Goal: Task Accomplishment & Management: Use online tool/utility

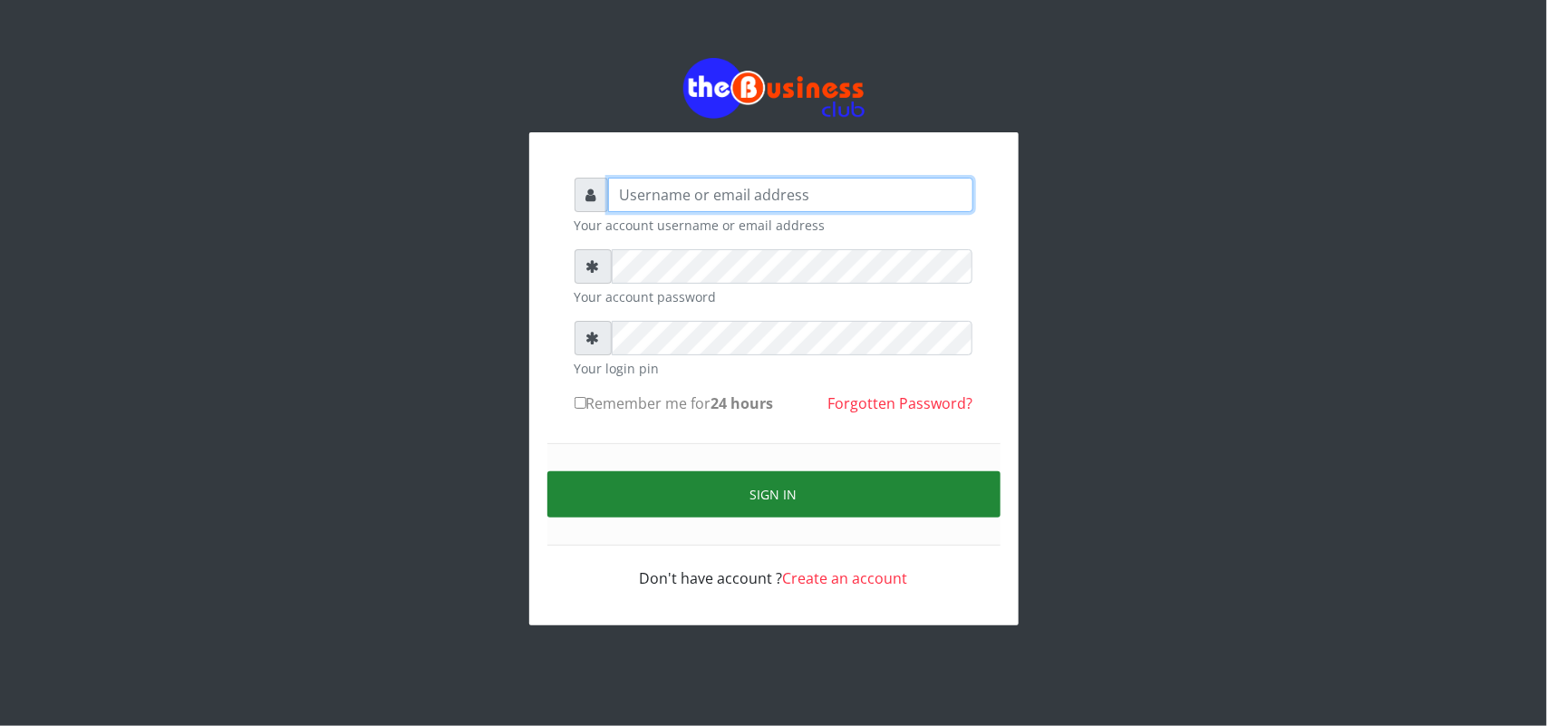
type input "uwa"
click at [750, 492] on button "Sign in" at bounding box center [773, 494] width 453 height 46
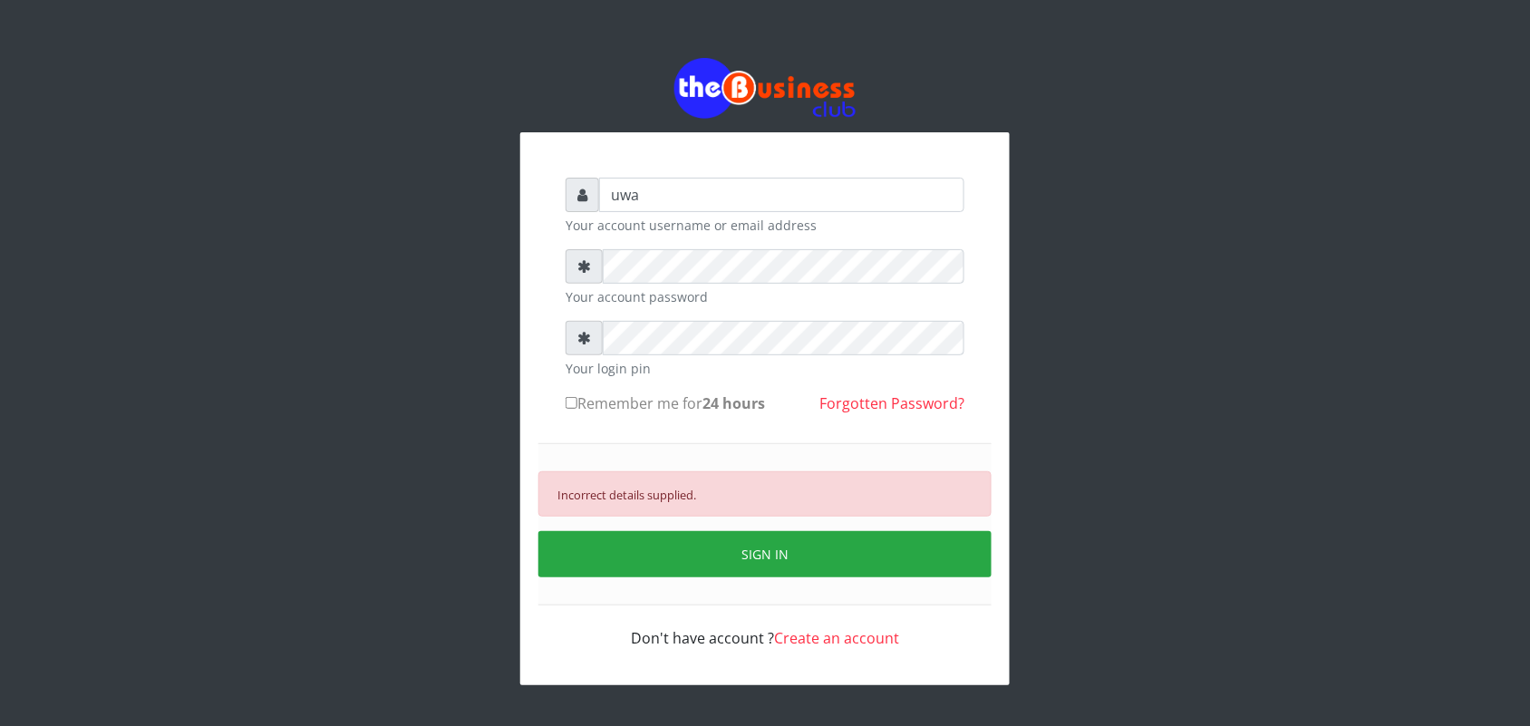
click at [718, 291] on small "Your account password" at bounding box center [765, 296] width 399 height 19
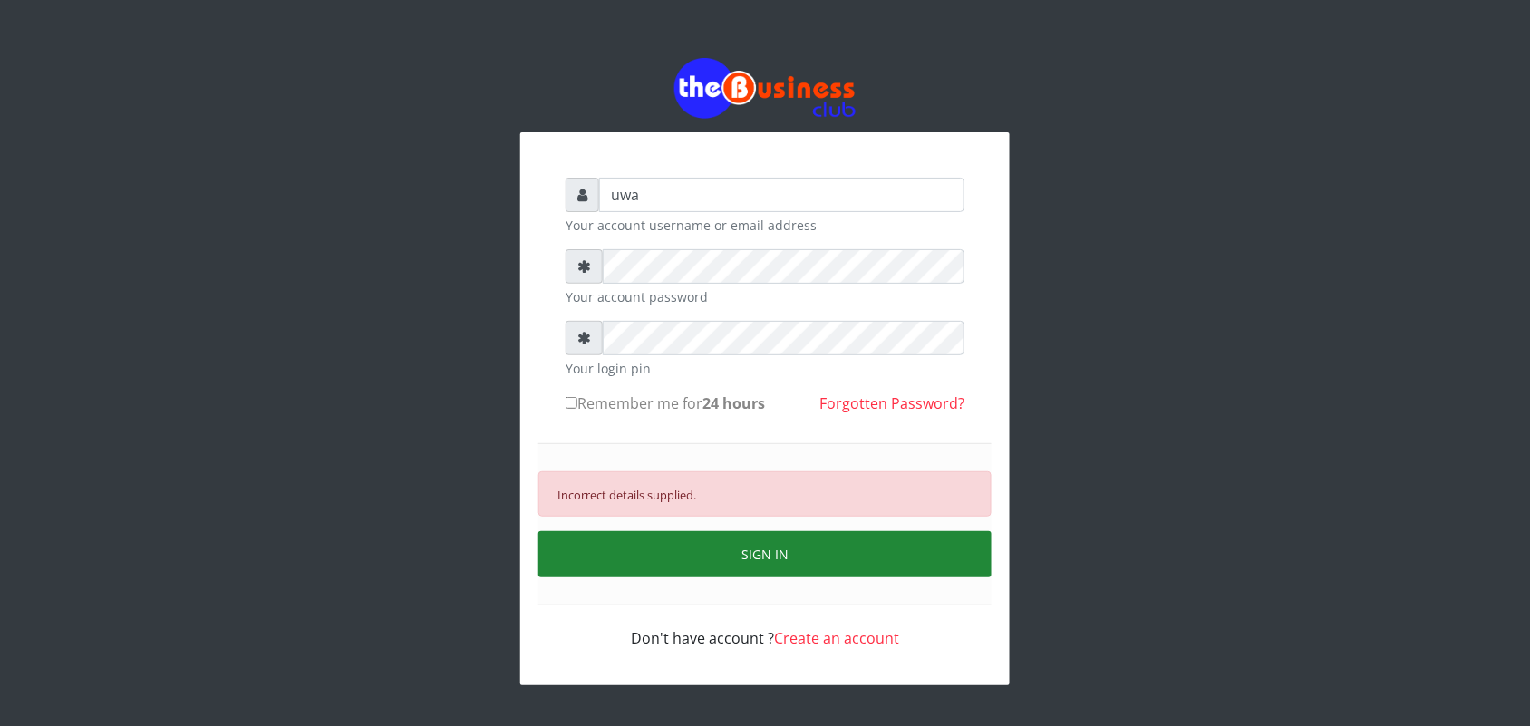
click at [745, 560] on button "SIGN IN" at bounding box center [764, 554] width 453 height 46
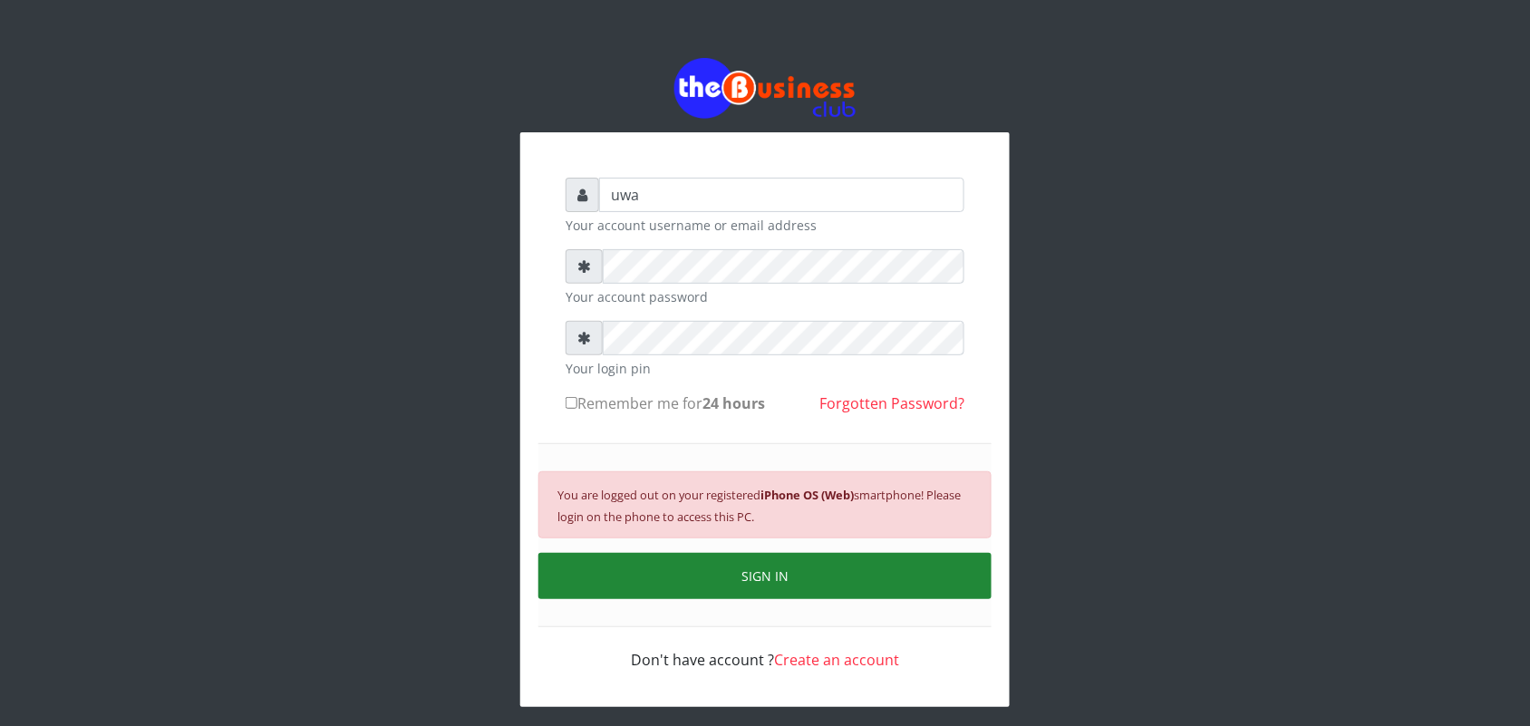
click at [778, 562] on button "SIGN IN" at bounding box center [764, 576] width 453 height 46
click at [759, 576] on button "SIGN IN" at bounding box center [764, 576] width 453 height 46
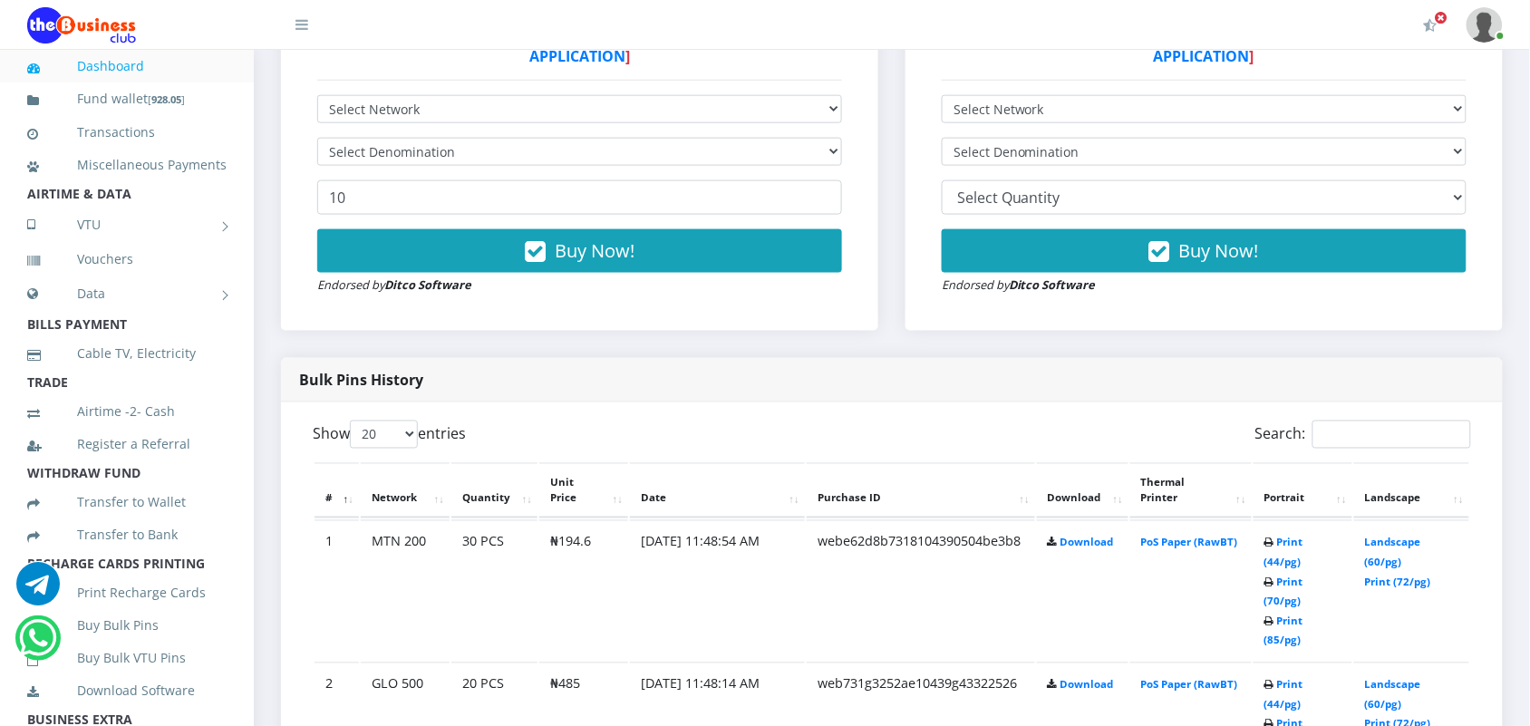
scroll to position [680, 0]
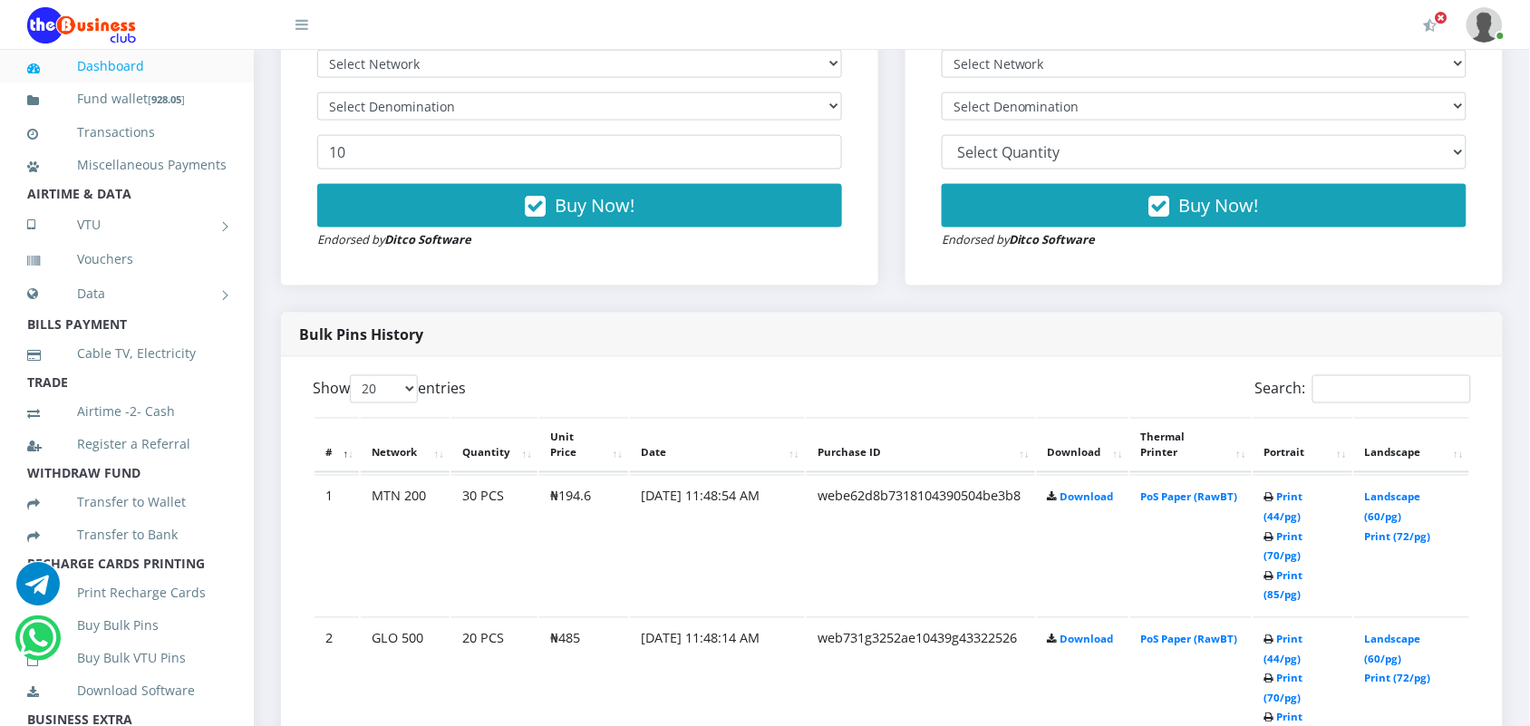
click at [1274, 488] on td "Print (44/pg) Print (70/pg) Print (85/pg)" at bounding box center [1302, 545] width 99 height 140
click at [1279, 495] on link "Print (44/pg)" at bounding box center [1283, 507] width 39 height 34
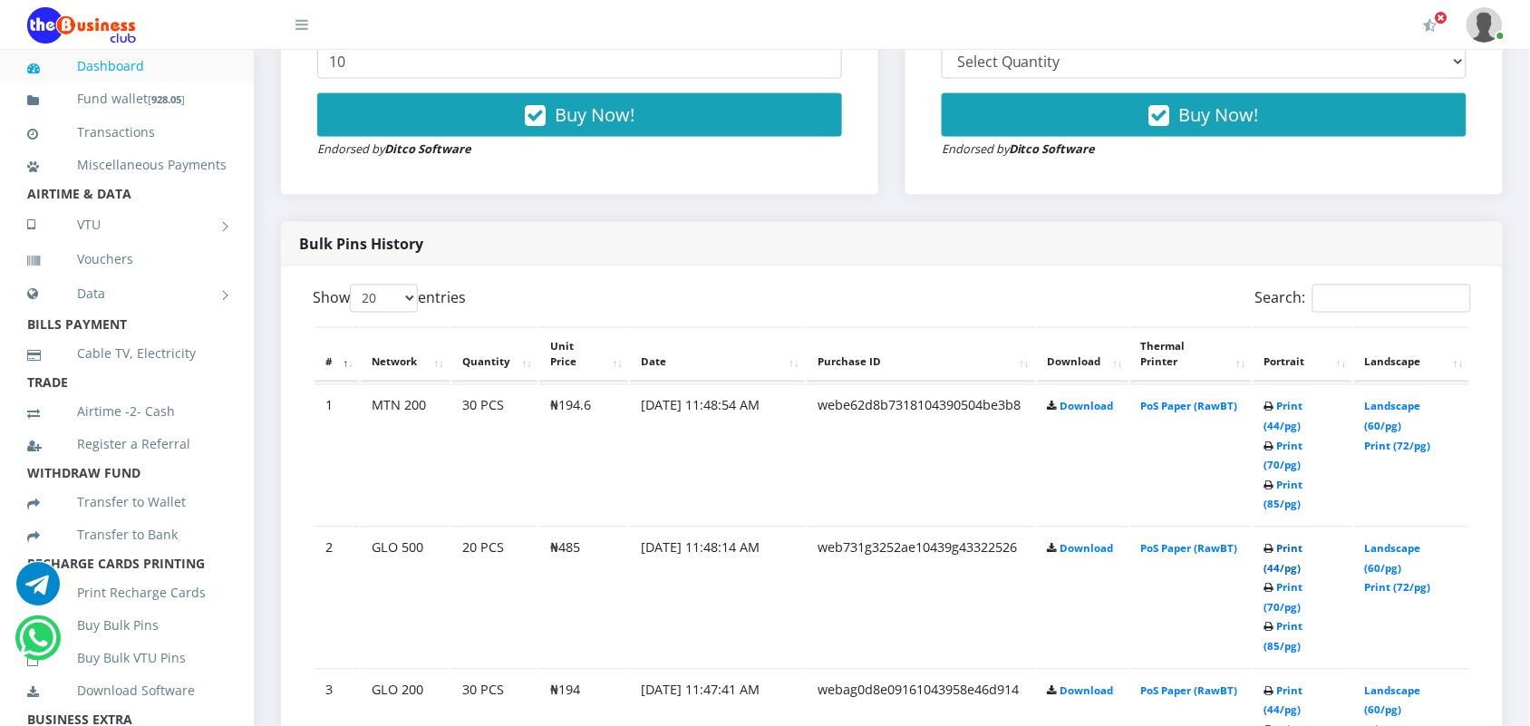
click at [1279, 542] on link "Print (44/pg)" at bounding box center [1283, 559] width 39 height 34
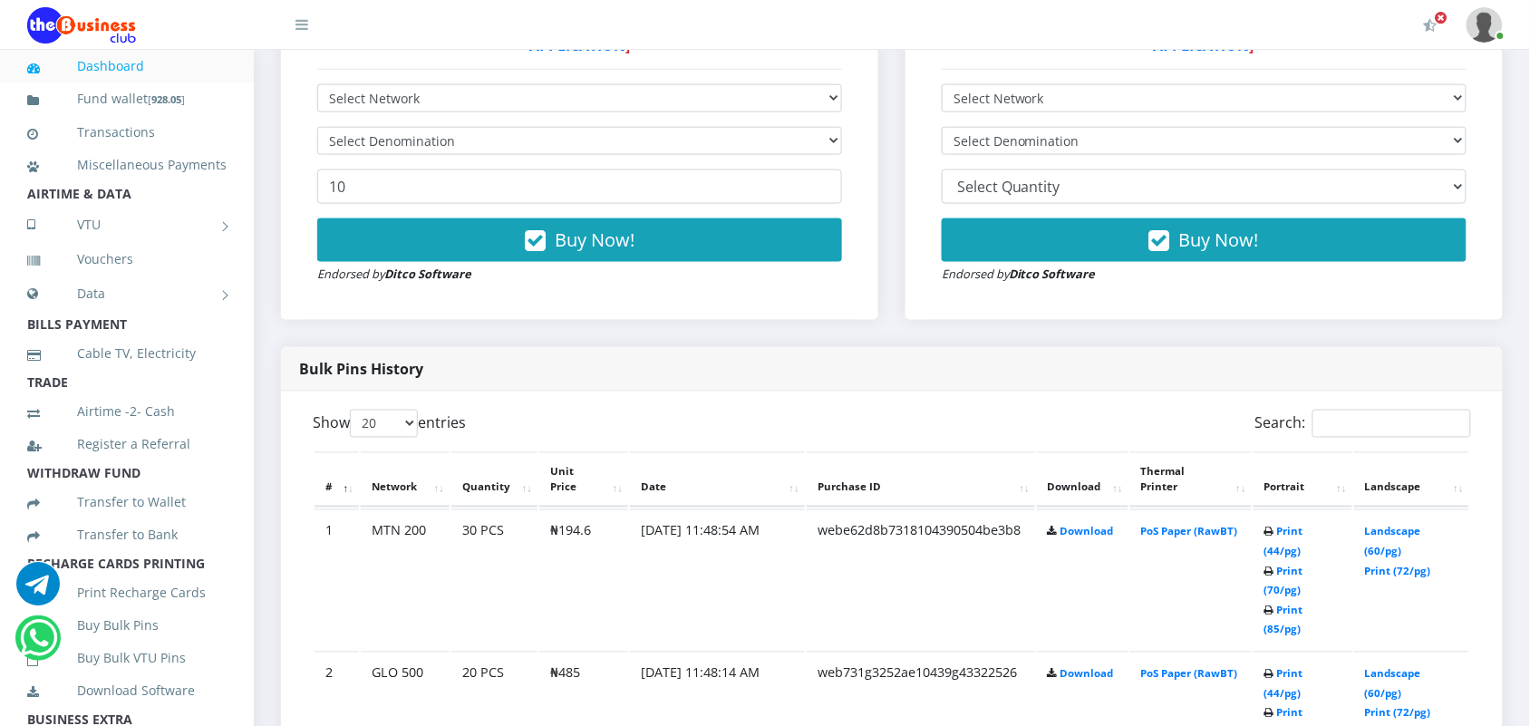
scroll to position [813, 0]
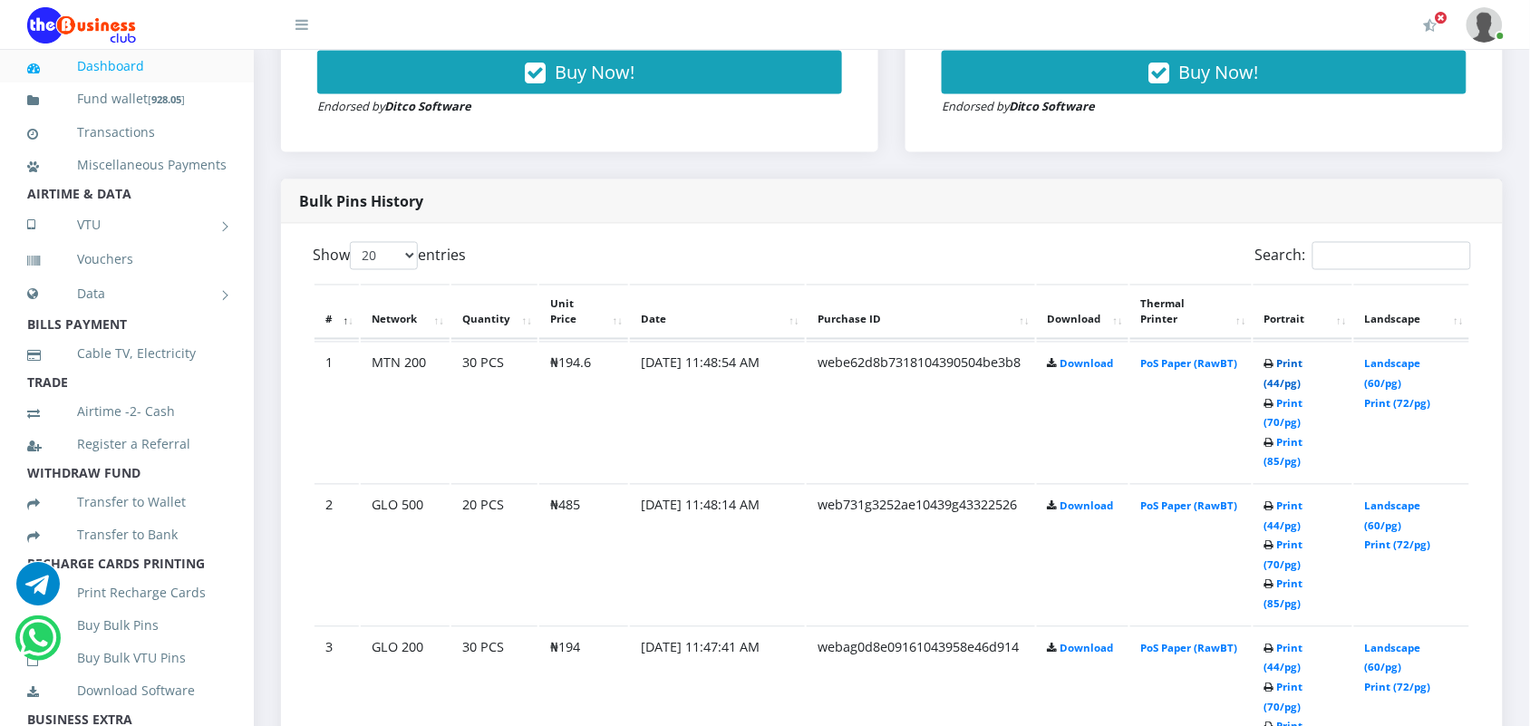
click at [1281, 360] on link "Print (44/pg)" at bounding box center [1283, 374] width 39 height 34
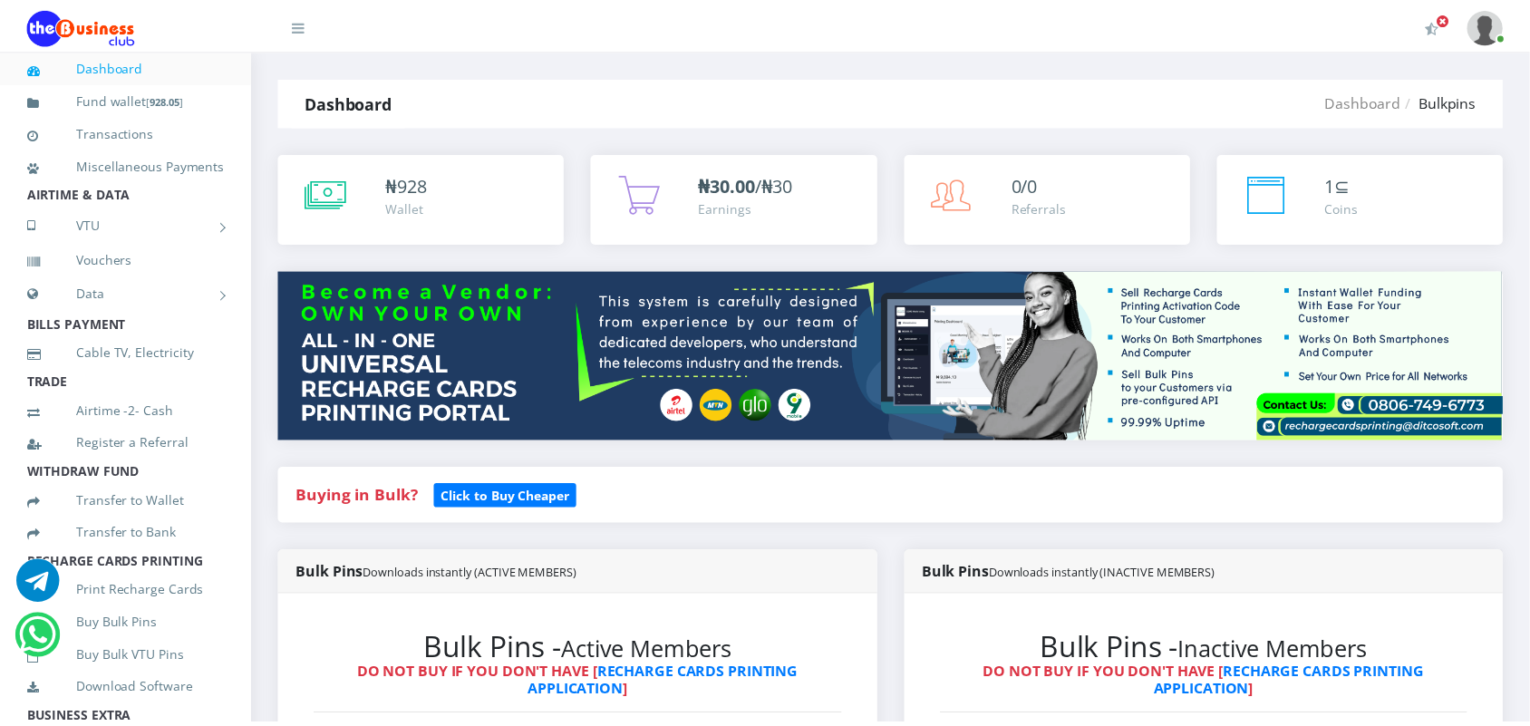
scroll to position [813, 0]
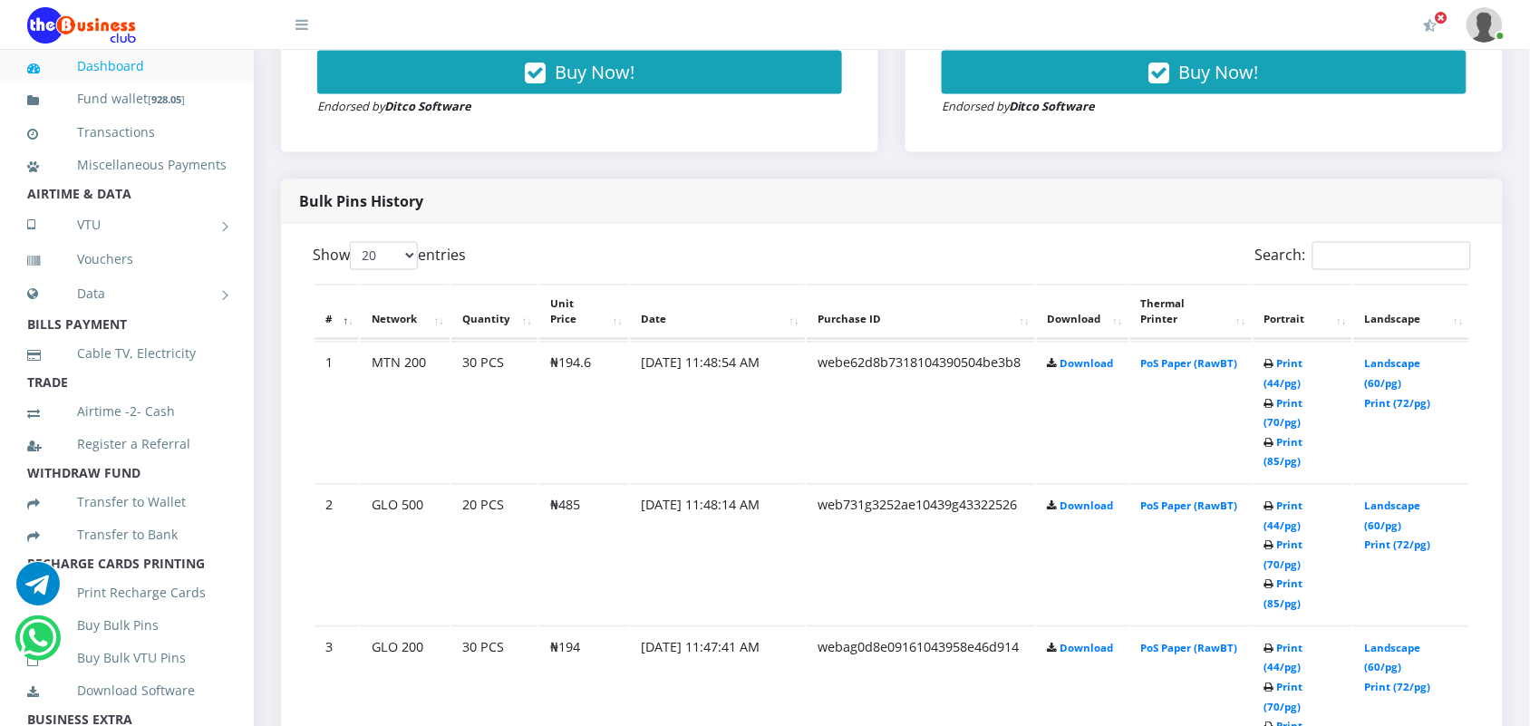
click at [1212, 484] on td "PoS Paper (RawBT)" at bounding box center [1190, 554] width 121 height 140
click at [1274, 499] on link "Print (44/pg)" at bounding box center [1283, 516] width 39 height 34
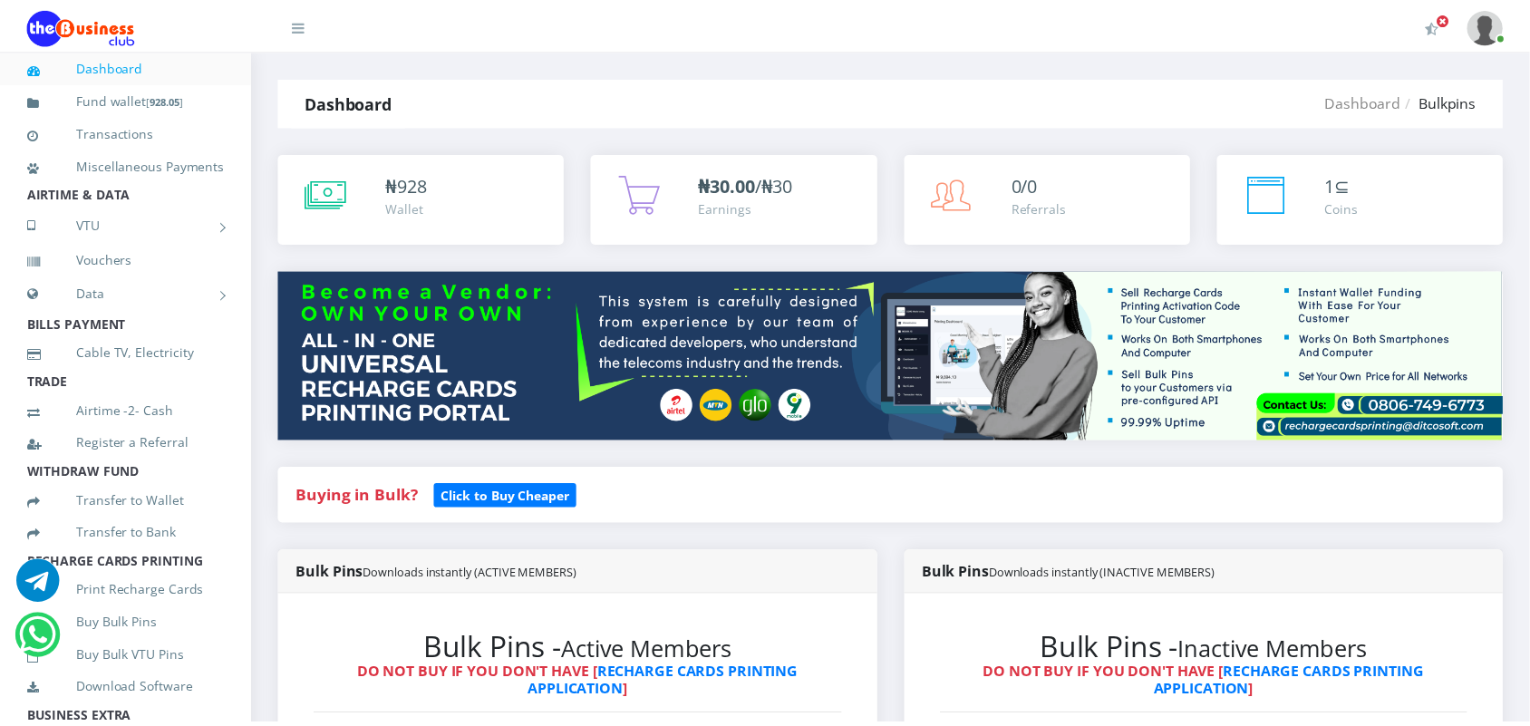
scroll to position [813, 0]
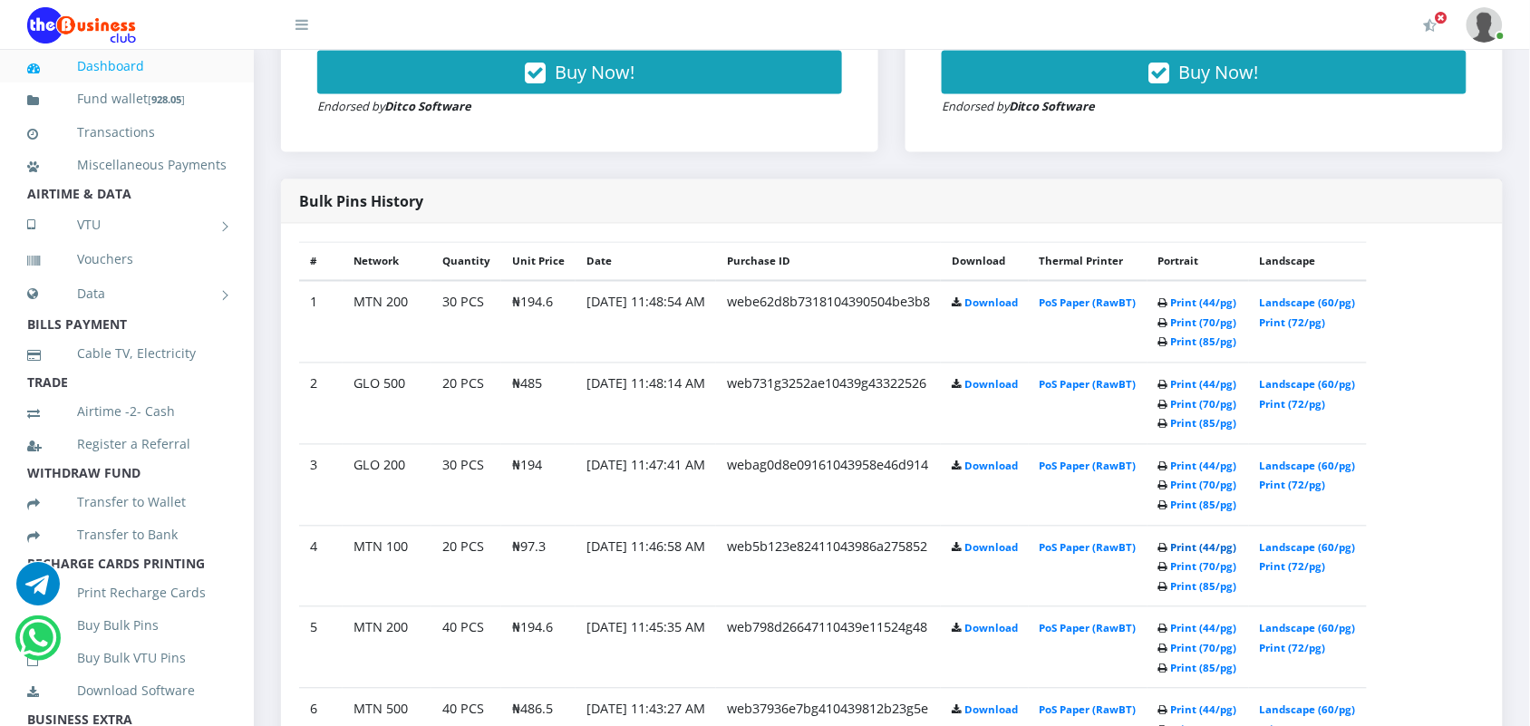
click at [1214, 547] on link "Print (44/pg)" at bounding box center [1204, 548] width 66 height 14
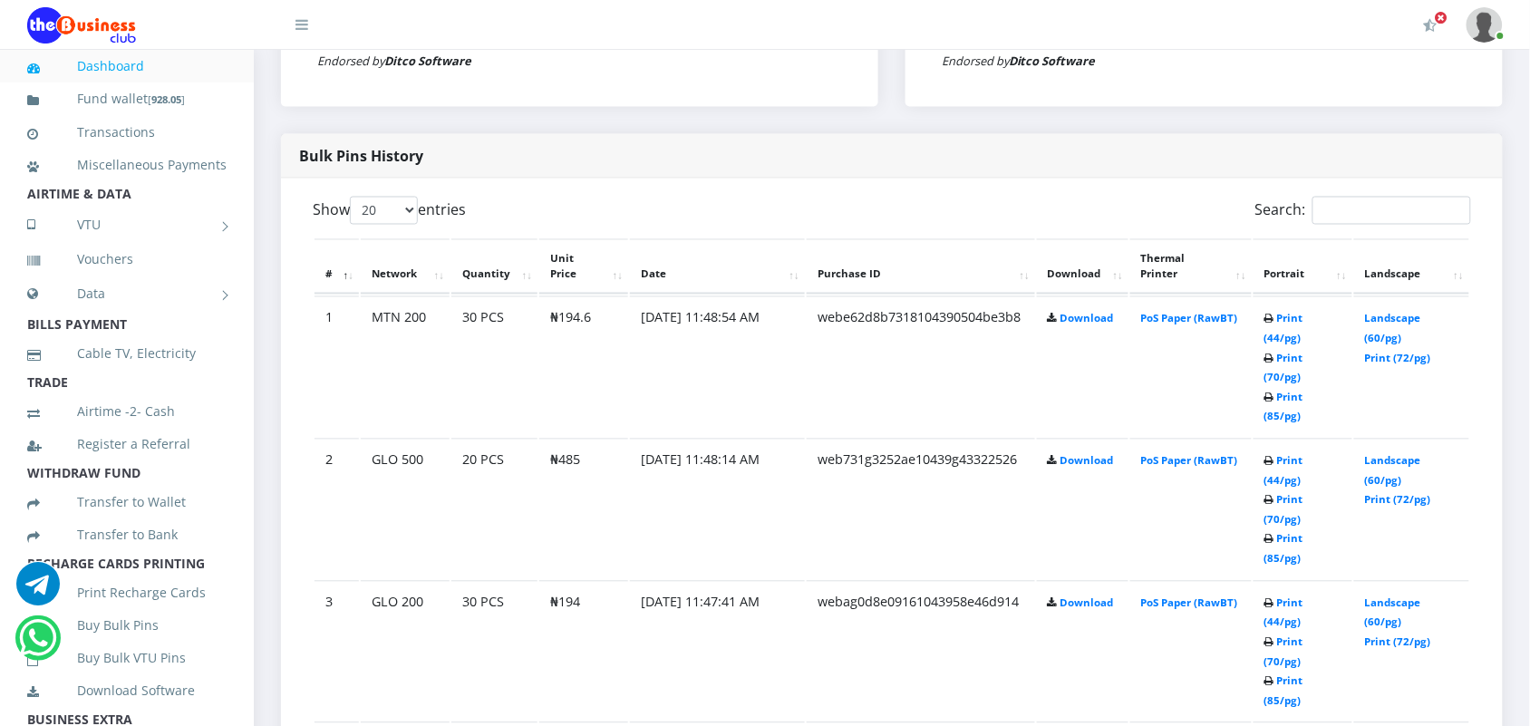
scroll to position [904, 0]
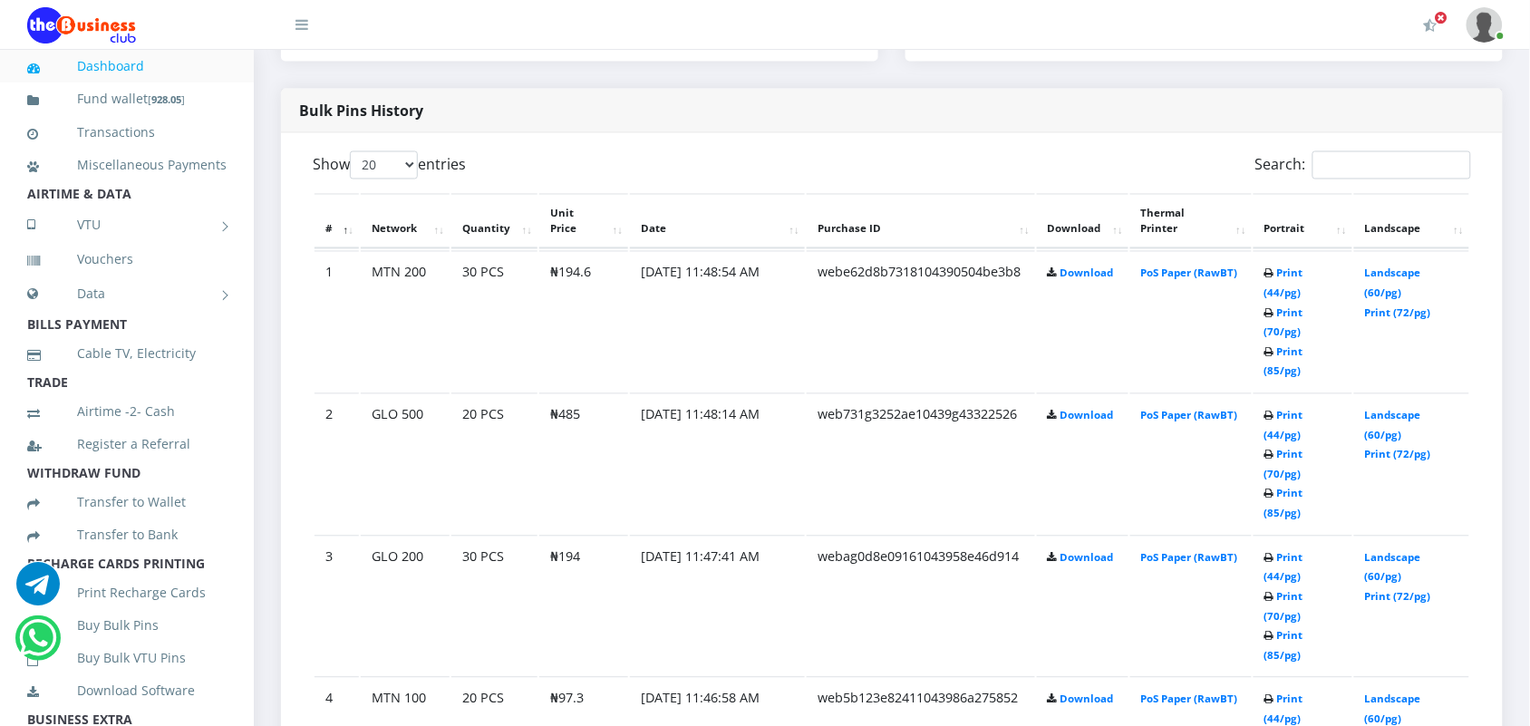
click at [1278, 548] on link "Print (44/pg)" at bounding box center [1283, 565] width 39 height 34
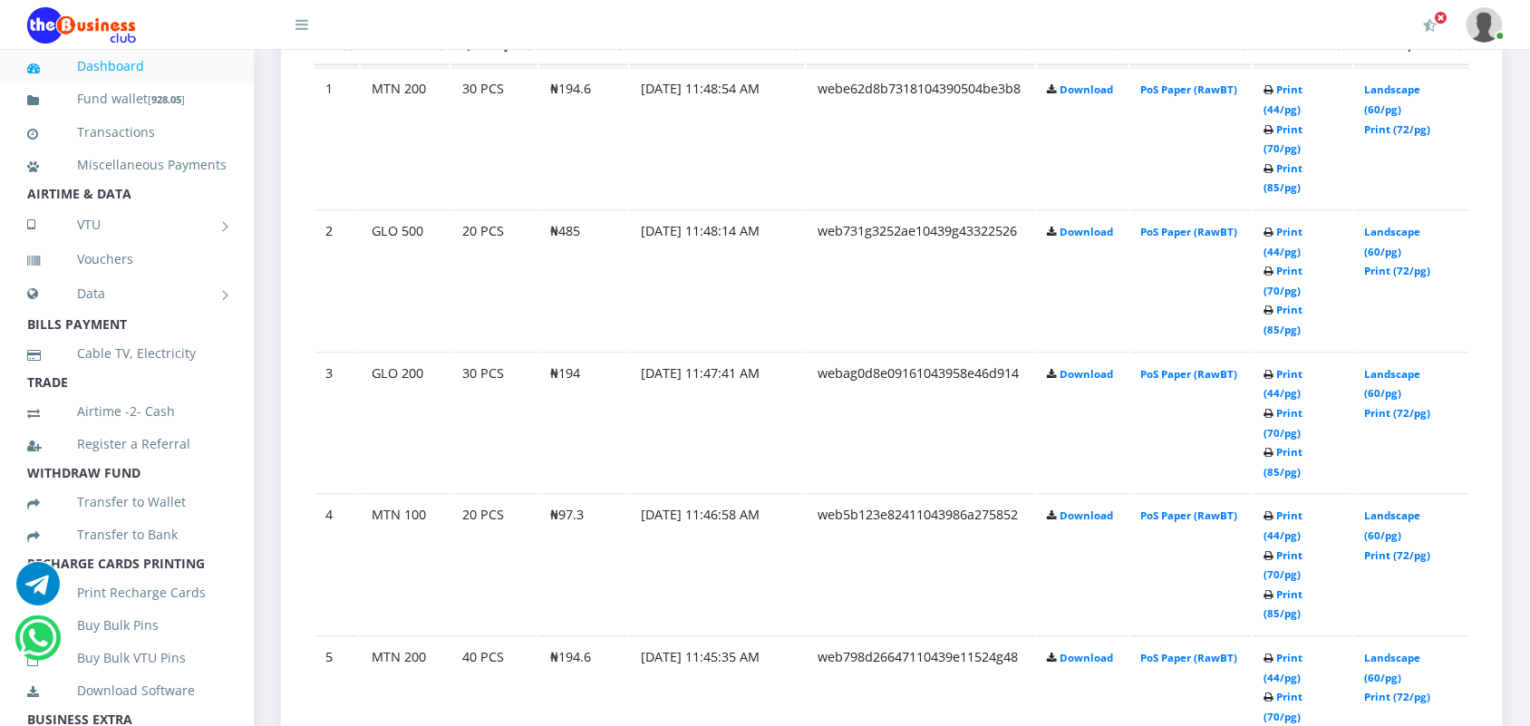
scroll to position [1133, 0]
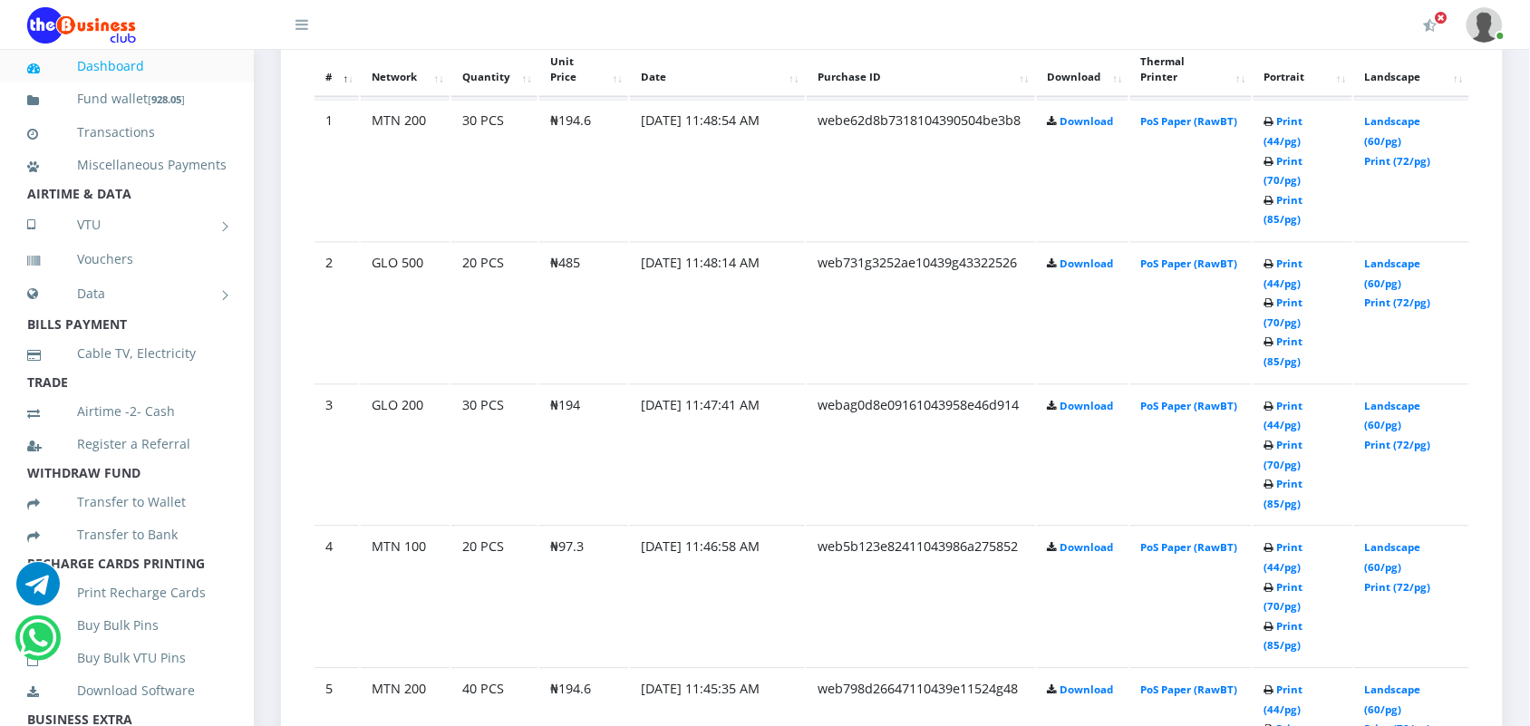
scroll to position [1133, 0]
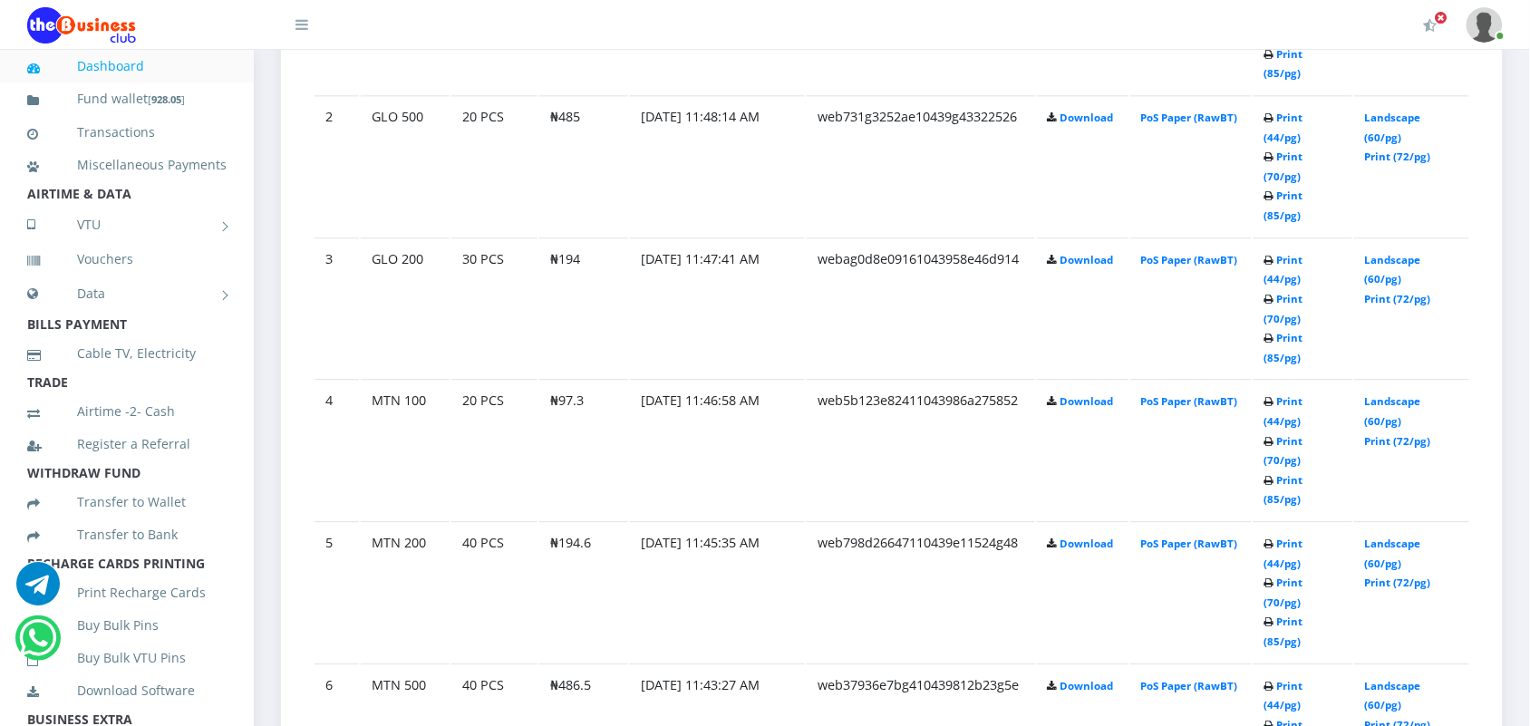
scroll to position [1133, 0]
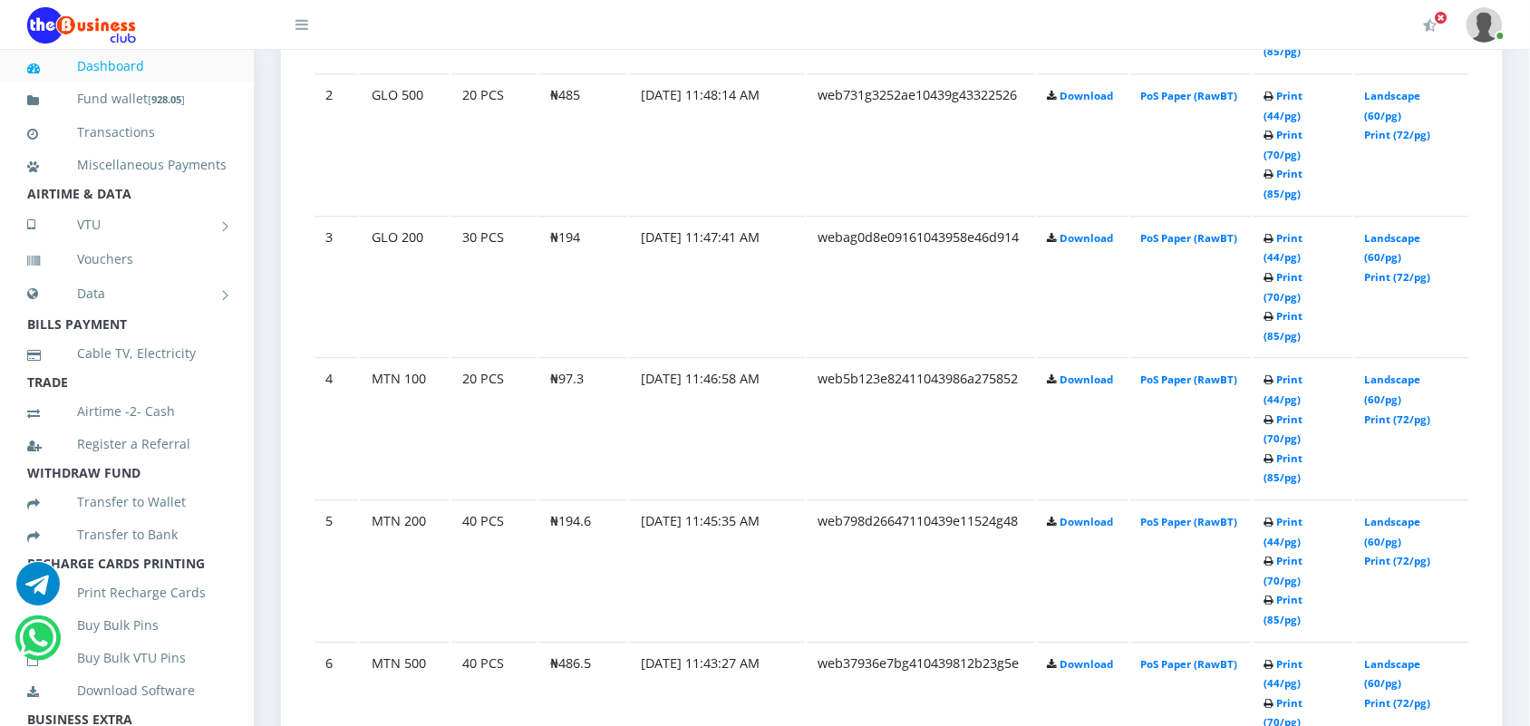
scroll to position [1269, 0]
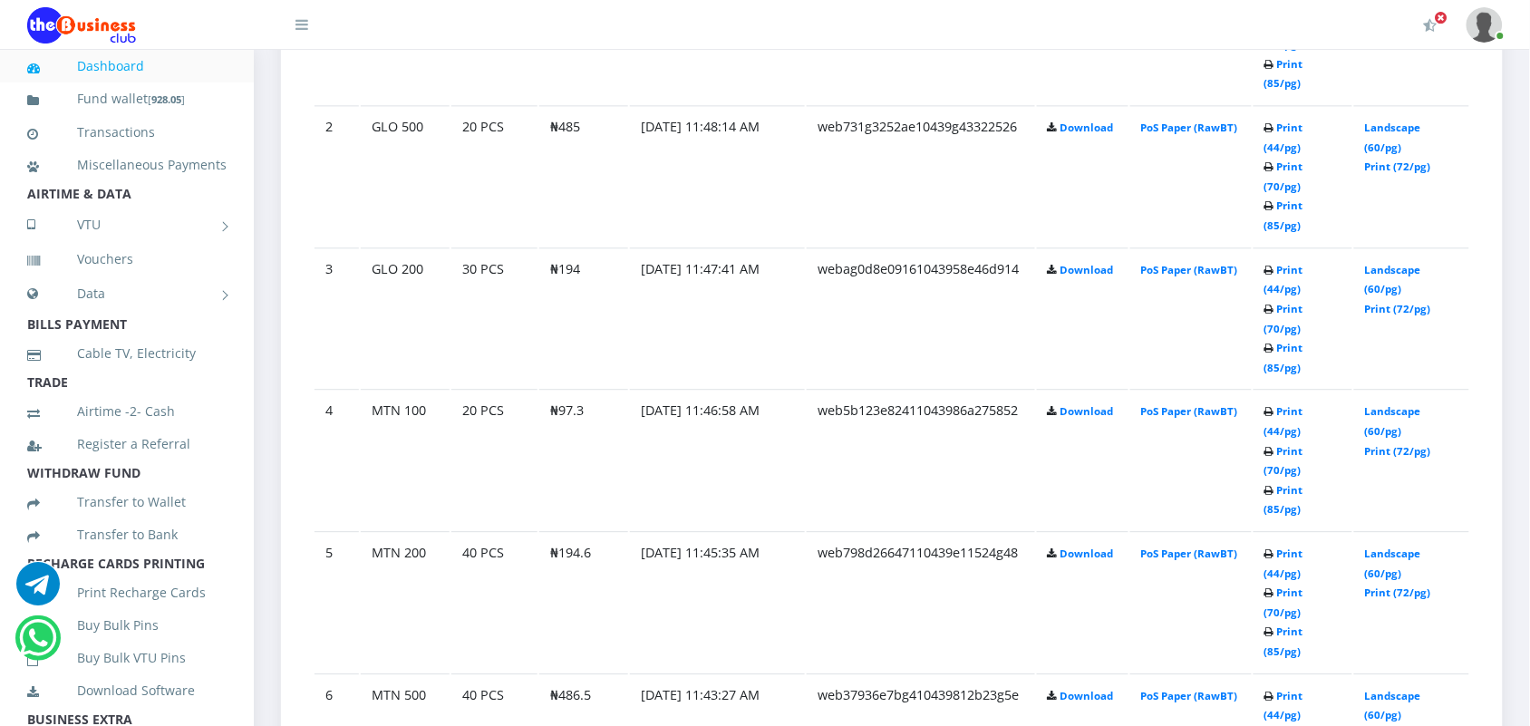
scroll to position [1269, 0]
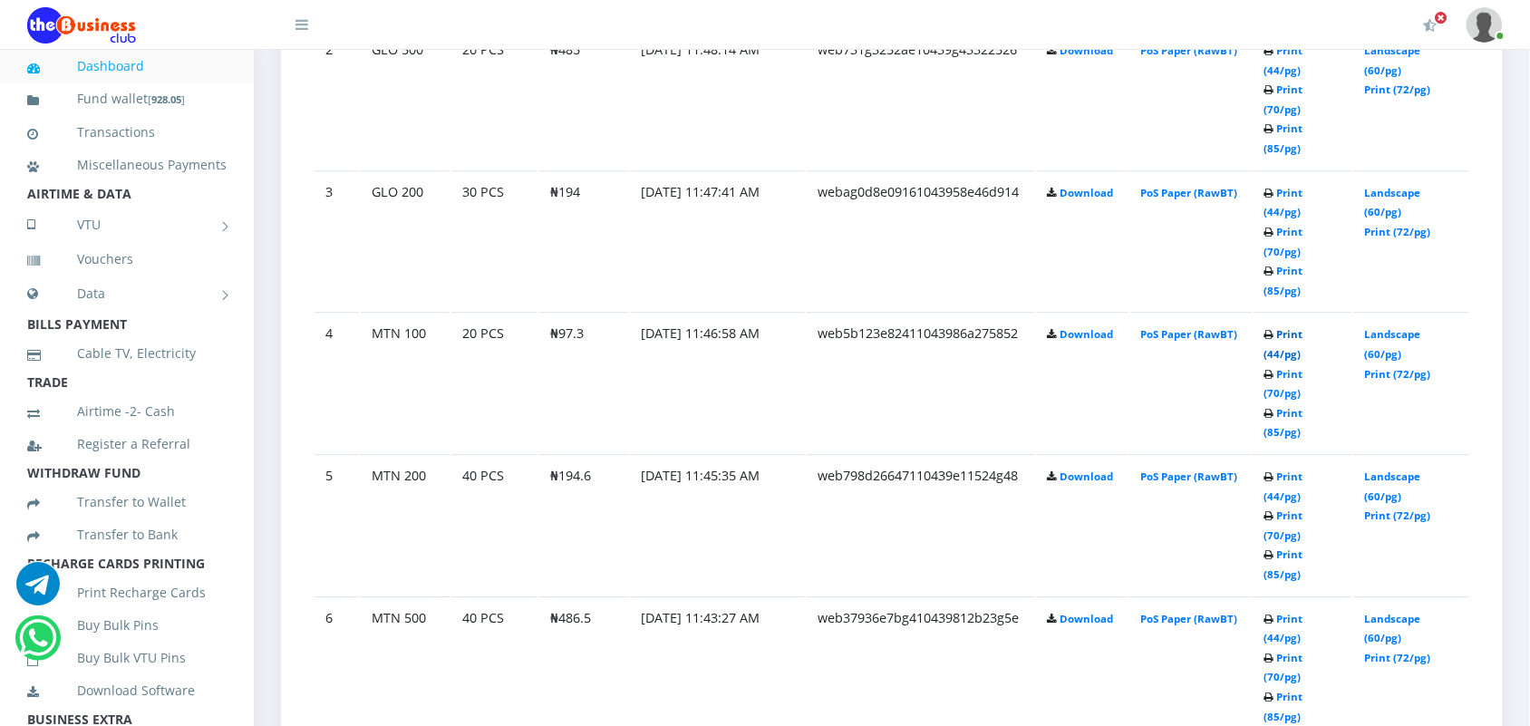
click at [1288, 327] on link "Print (44/pg)" at bounding box center [1283, 344] width 39 height 34
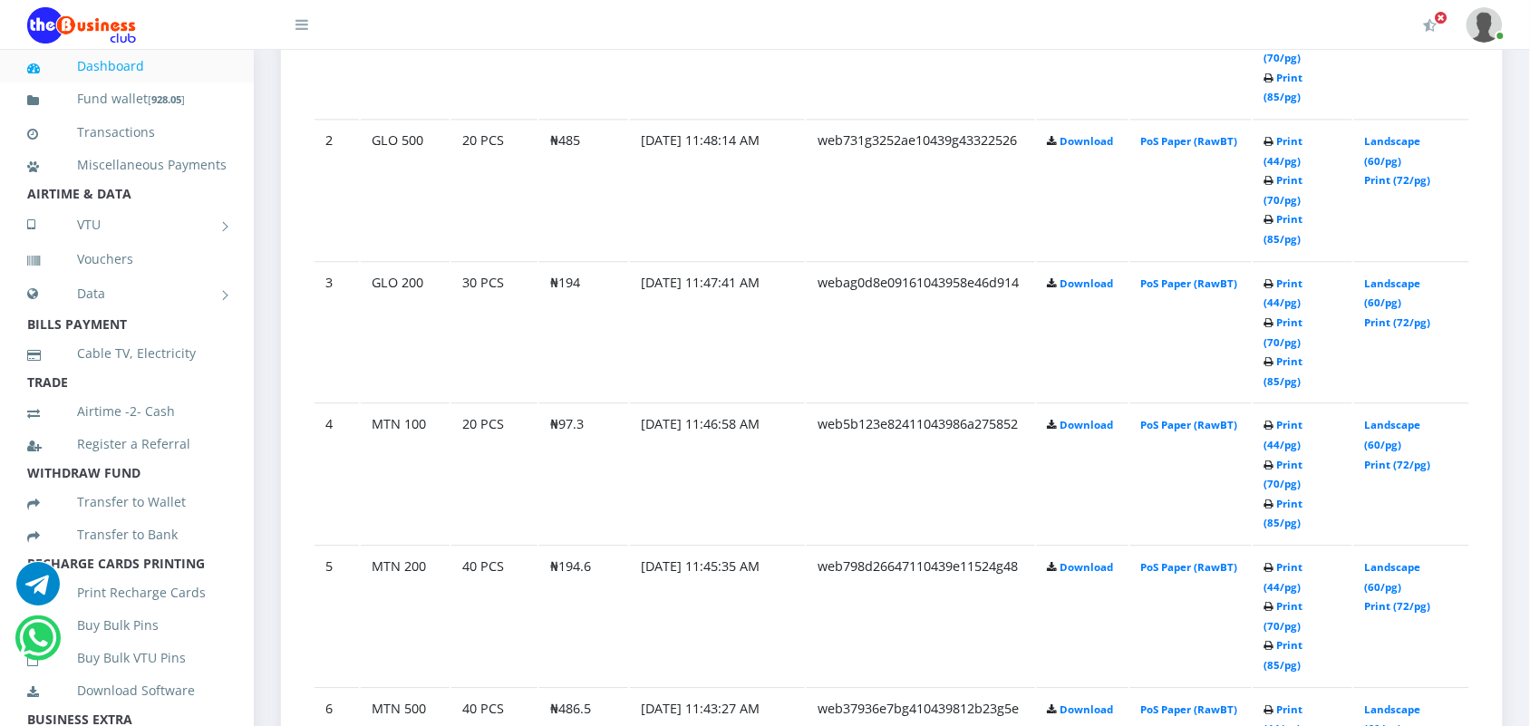
scroll to position [1224, 0]
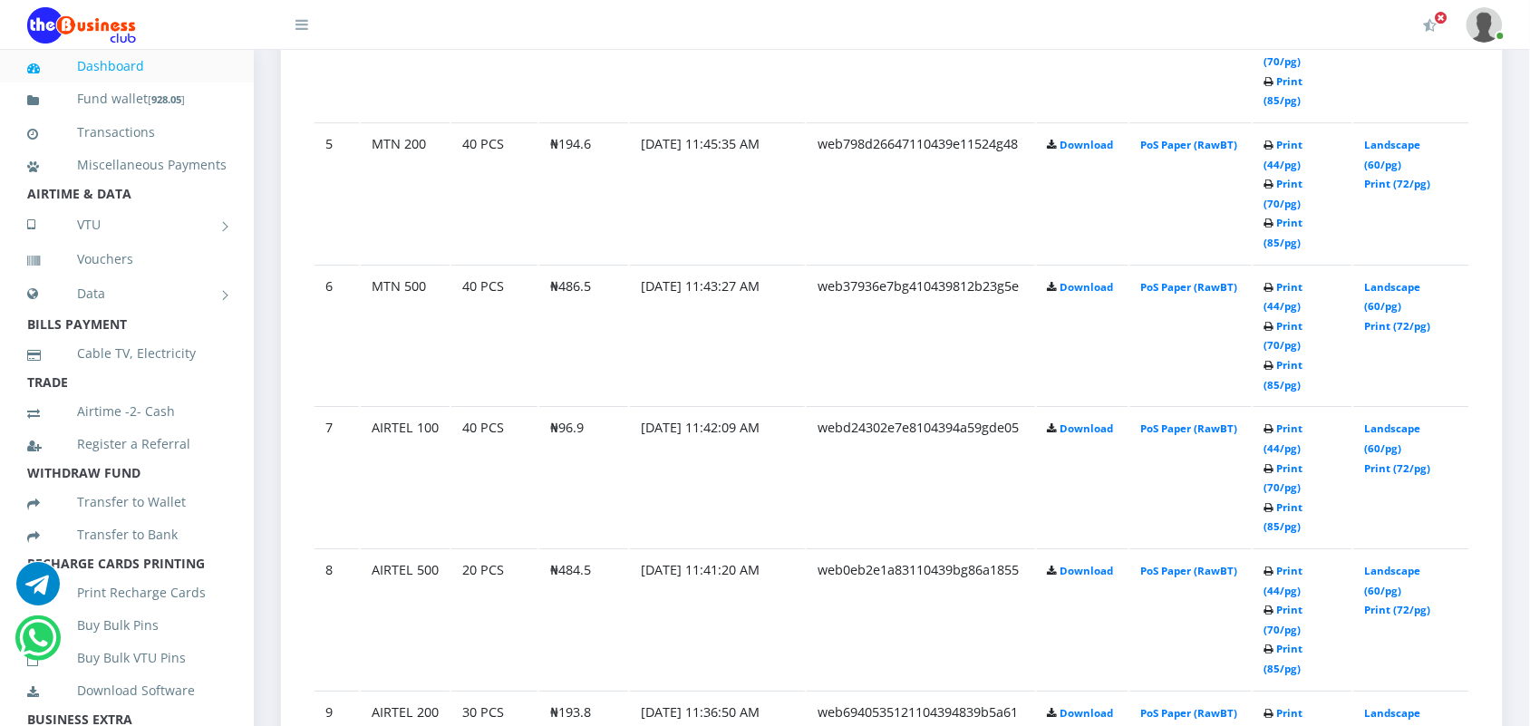
scroll to position [1677, 0]
